Goal: Navigation & Orientation: Find specific page/section

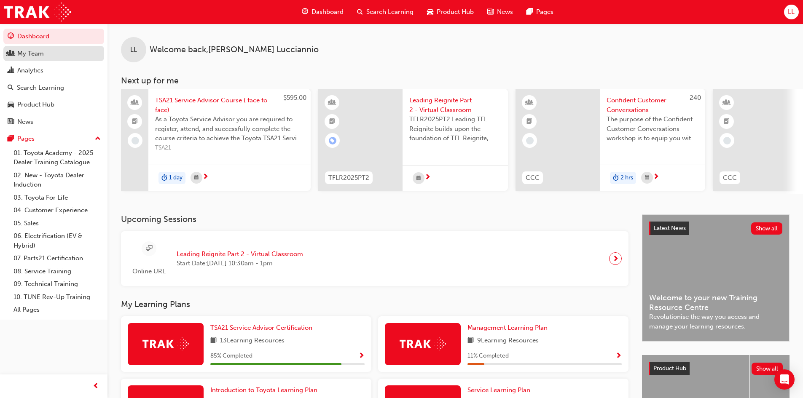
click at [61, 55] on div "My Team" at bounding box center [54, 53] width 92 height 11
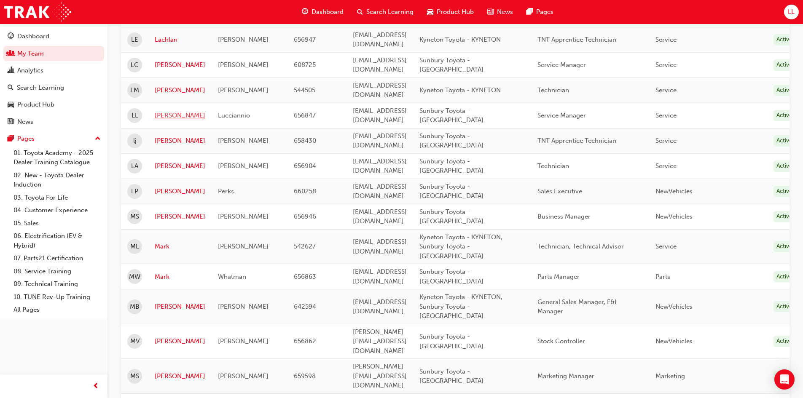
scroll to position [991, 0]
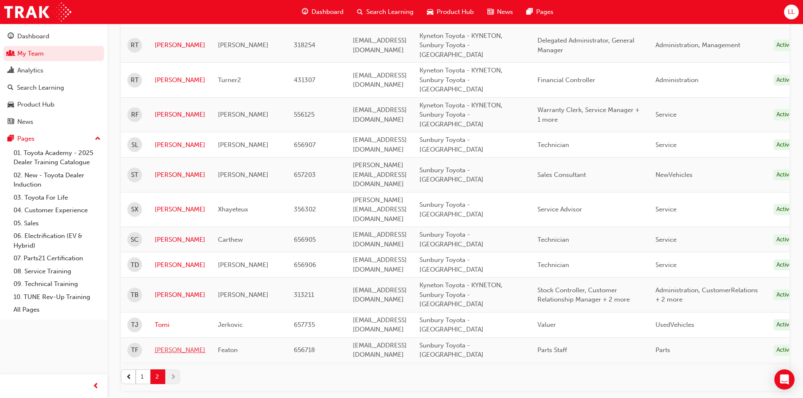
click at [165, 346] on link "[PERSON_NAME]" at bounding box center [180, 351] width 51 height 10
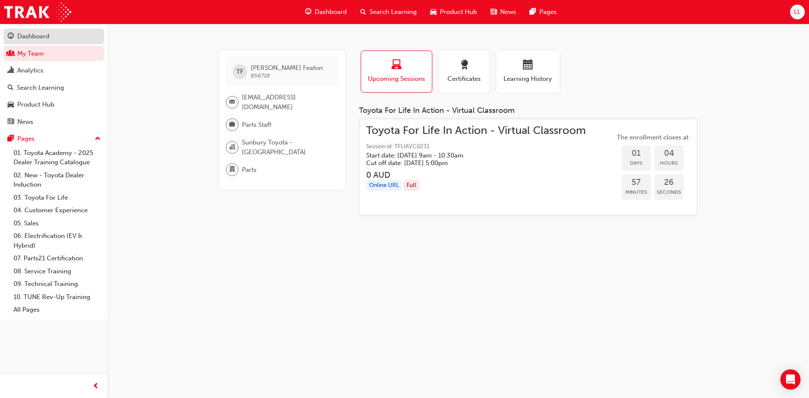
click at [50, 38] on div "Dashboard" at bounding box center [54, 36] width 92 height 11
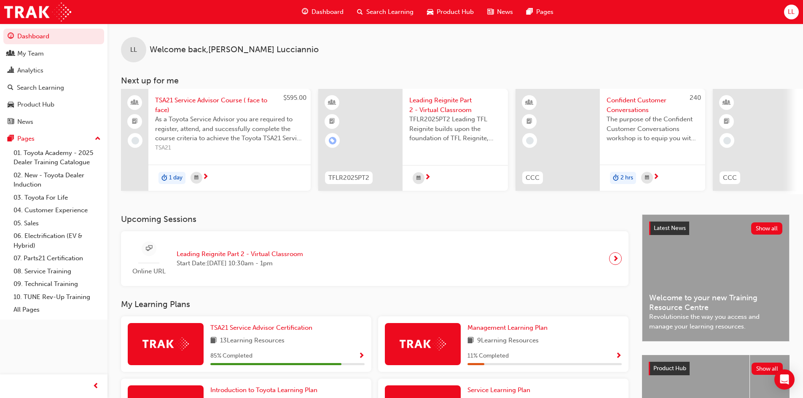
click at [249, 259] on span "Leading Reignite Part 2 - Virtual Classroom" at bounding box center [240, 255] width 126 height 10
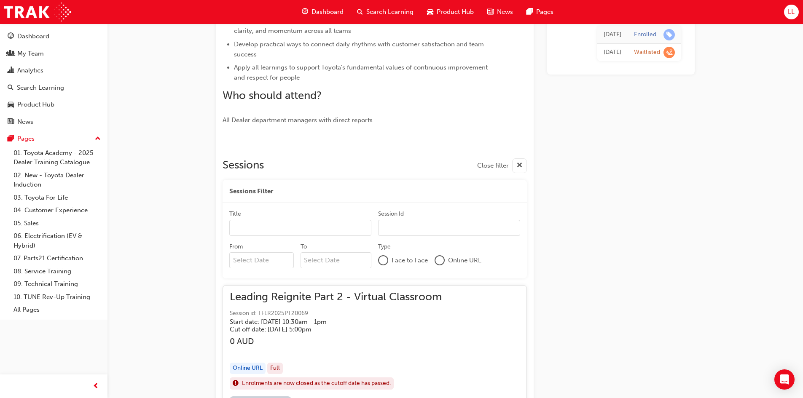
scroll to position [136, 0]
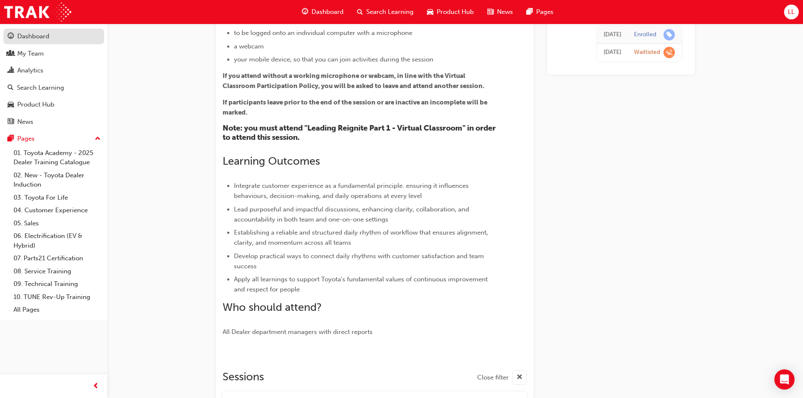
click at [67, 41] on div "Dashboard" at bounding box center [54, 36] width 92 height 11
